Goal: Information Seeking & Learning: Learn about a topic

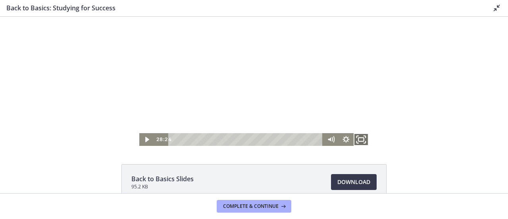
click at [359, 138] on rect "Fullscreen" at bounding box center [361, 139] width 6 height 4
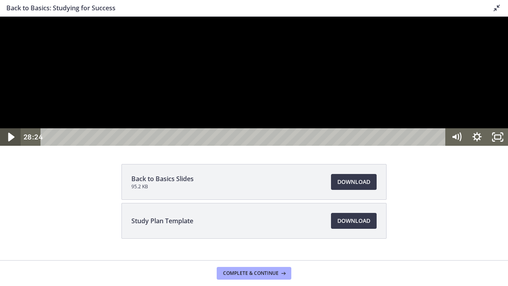
click at [11, 141] on icon "Play Video" at bounding box center [11, 136] width 6 height 9
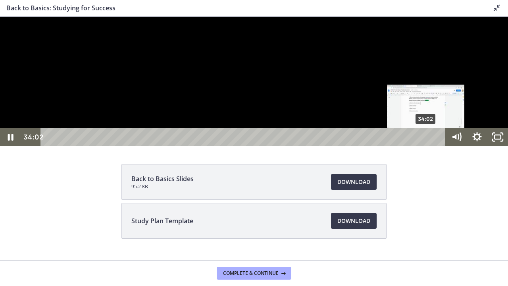
click at [426, 146] on div "34:02" at bounding box center [244, 136] width 393 height 17
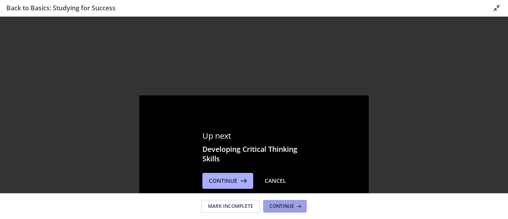
click at [287, 206] on span "Continue" at bounding box center [281, 206] width 25 height 6
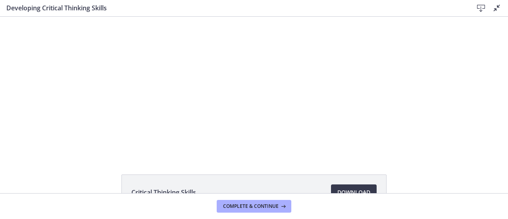
click at [29, 67] on div "Click for sound @keyframes VOLUME_SMALL_WAVE_FLASH { 0% { opacity: 0; } 33% { o…" at bounding box center [254, 86] width 508 height 139
click at [349, 189] on span "Download Opens in a new window" at bounding box center [353, 192] width 33 height 10
click at [39, 45] on div "Click for sound @keyframes VOLUME_SMALL_WAVE_FLASH { 0% { opacity: 0; } 33% { o…" at bounding box center [254, 86] width 508 height 139
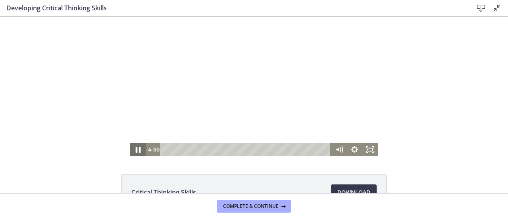
click at [136, 150] on icon "Pause" at bounding box center [138, 150] width 19 height 16
click at [136, 150] on icon "Play Video" at bounding box center [138, 149] width 5 height 6
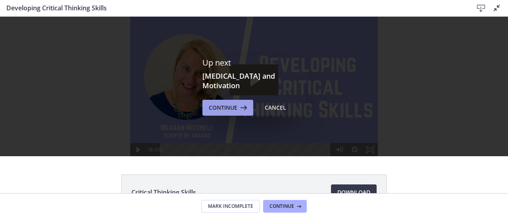
click at [227, 103] on span "Continue" at bounding box center [223, 108] width 29 height 10
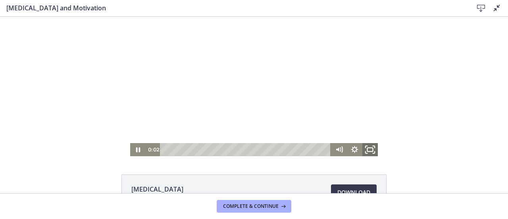
click at [368, 149] on icon "Fullscreen" at bounding box center [370, 150] width 19 height 16
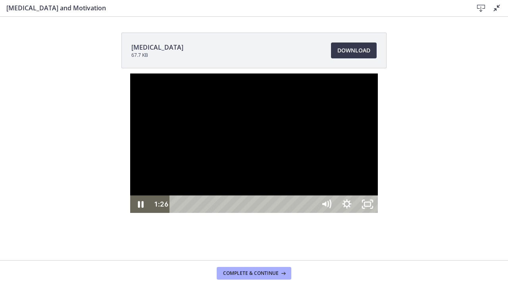
drag, startPoint x: 484, startPoint y: 47, endPoint x: 485, endPoint y: 60, distance: 13.2
click at [378, 73] on div at bounding box center [254, 142] width 248 height 139
click at [129, 214] on icon "Play Video" at bounding box center [141, 203] width 25 height 21
click at [380, 214] on icon "Unfullscreen" at bounding box center [367, 203] width 25 height 21
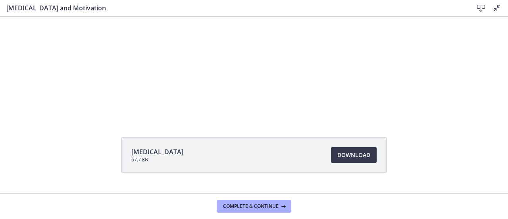
scroll to position [37, 0]
click at [354, 154] on span "Download Opens in a new window" at bounding box center [353, 155] width 33 height 10
click at [269, 201] on button "Complete & continue" at bounding box center [254, 206] width 75 height 13
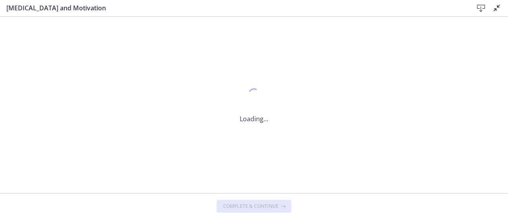
scroll to position [0, 0]
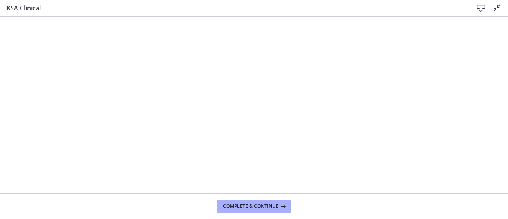
click at [482, 8] on icon at bounding box center [481, 9] width 10 height 10
click at [257, 205] on span "Complete & continue" at bounding box center [251, 206] width 56 height 6
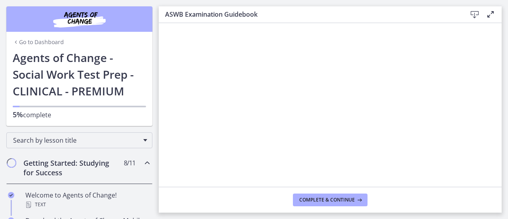
click at [500, 189] on footer "Complete & continue" at bounding box center [330, 199] width 343 height 26
